Goal: Check status

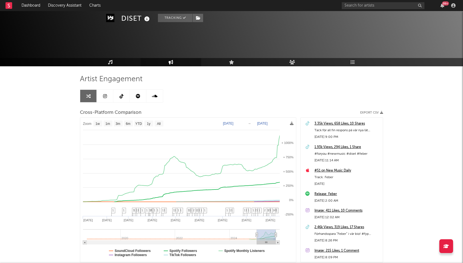
select select "1w"
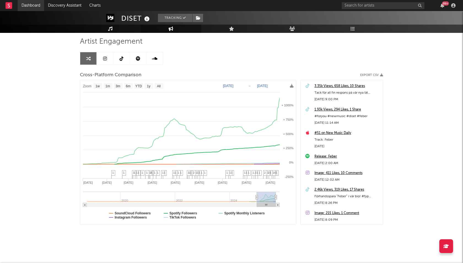
click at [26, 8] on link "Dashboard" at bounding box center [31, 5] width 26 height 11
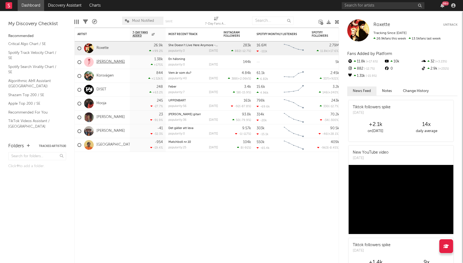
click at [103, 60] on link "[PERSON_NAME]" at bounding box center [111, 62] width 28 height 5
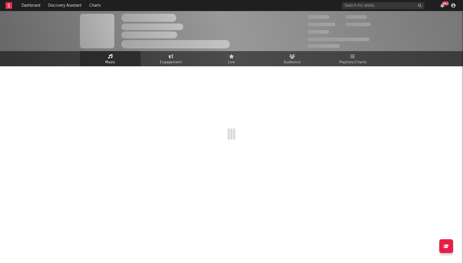
select select "1w"
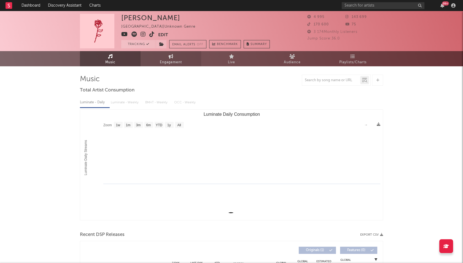
click at [177, 55] on link "Engagement" at bounding box center [171, 58] width 61 height 15
select select "1w"
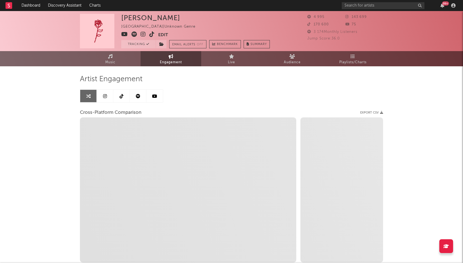
select select "1m"
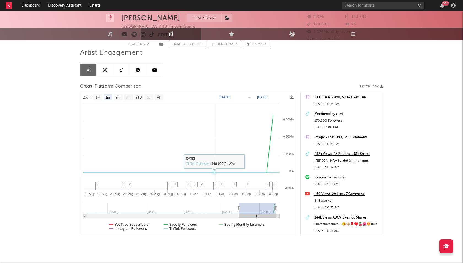
scroll to position [37, 0]
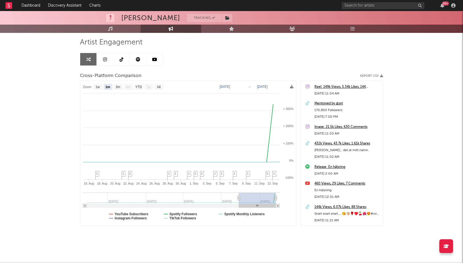
type input "[DATE]"
select select "1m"
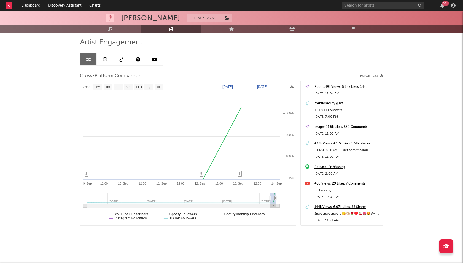
type input "[DATE]"
select select "1w"
drag, startPoint x: 237, startPoint y: 197, endPoint x: 279, endPoint y: 195, distance: 41.7
